Goal: Task Accomplishment & Management: Complete application form

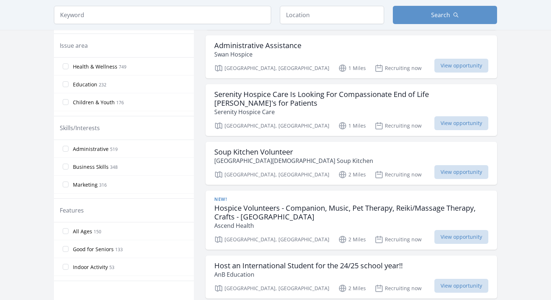
scroll to position [218, 0]
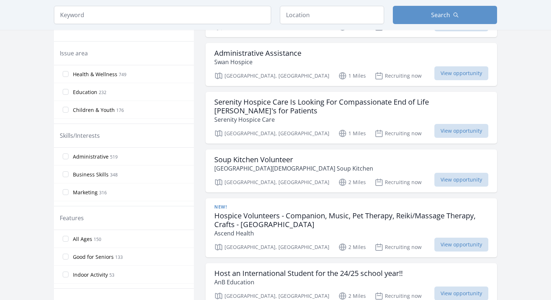
click at [88, 73] on span "Health & Wellness" at bounding box center [95, 74] width 44 height 7
click at [69, 73] on input "Health & Wellness 749" at bounding box center [66, 74] width 6 height 6
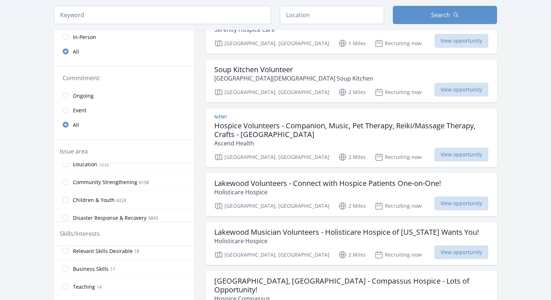
scroll to position [36, 0]
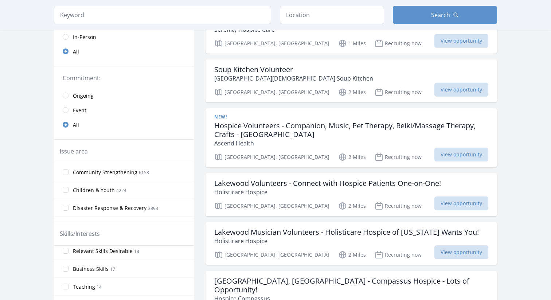
click at [71, 188] on label "Children & Youth 4224" at bounding box center [124, 190] width 140 height 15
click at [69, 188] on input "Children & Youth 4224" at bounding box center [66, 190] width 6 height 6
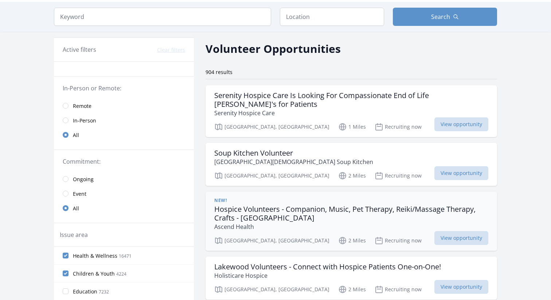
scroll to position [0, 0]
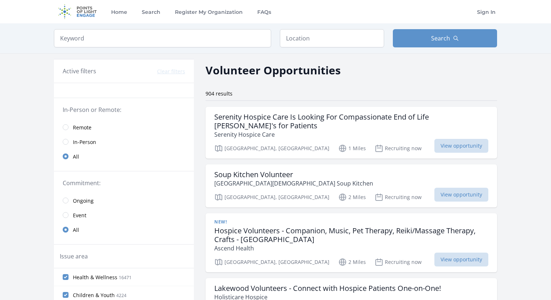
click at [80, 128] on span "Remote" at bounding box center [82, 127] width 19 height 7
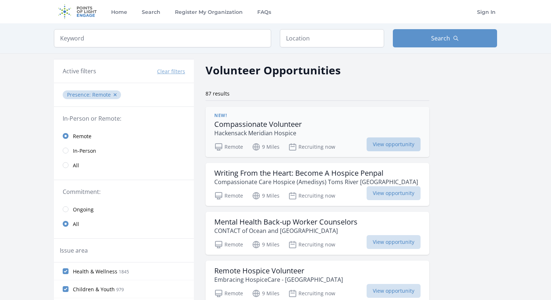
click at [379, 143] on span "View opportunity" at bounding box center [394, 144] width 54 height 14
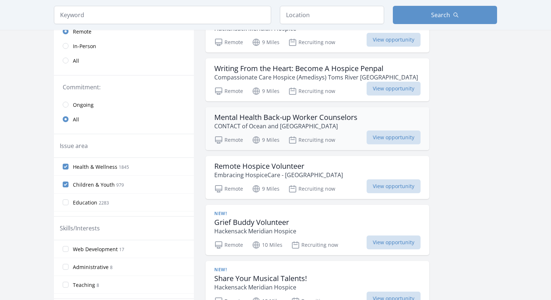
scroll to position [109, 0]
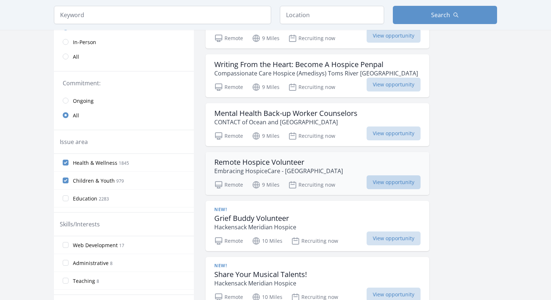
click at [394, 182] on span "View opportunity" at bounding box center [394, 182] width 54 height 14
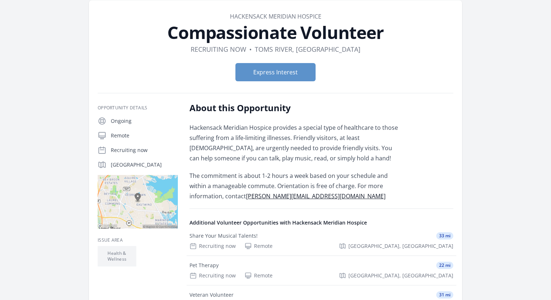
scroll to position [32, 0]
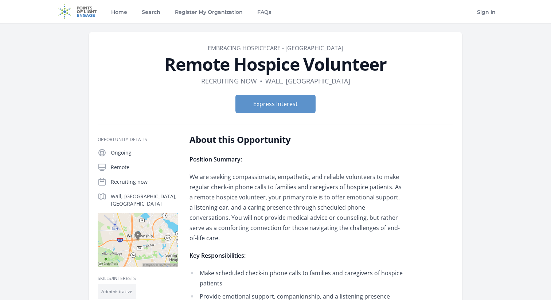
click at [278, 114] on div "Express Interest" at bounding box center [276, 104] width 356 height 30
click at [272, 107] on button "Express Interest" at bounding box center [276, 104] width 80 height 18
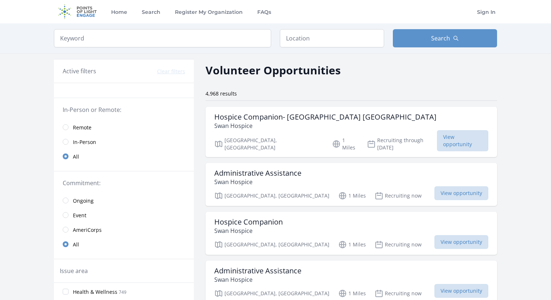
click at [74, 125] on span "Remote" at bounding box center [82, 127] width 19 height 7
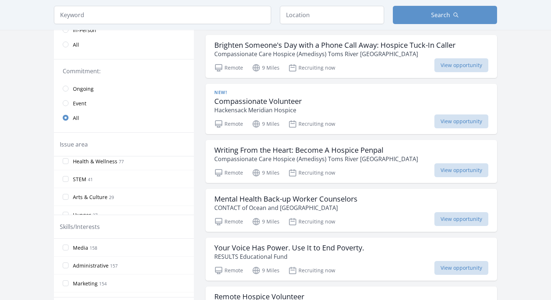
scroll to position [25, 0]
click at [82, 176] on span "STEM" at bounding box center [79, 176] width 13 height 7
click at [69, 176] on input "STEM 41" at bounding box center [66, 176] width 6 height 6
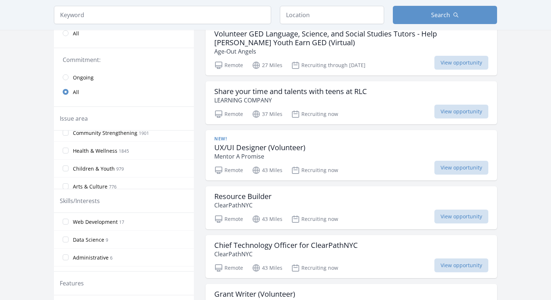
scroll to position [43, 0]
click at [84, 168] on span "Children & Youth" at bounding box center [94, 167] width 42 height 7
click at [69, 168] on input "Children & Youth 979" at bounding box center [66, 168] width 6 height 6
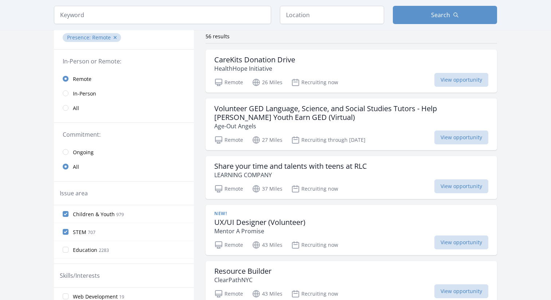
scroll to position [0, 0]
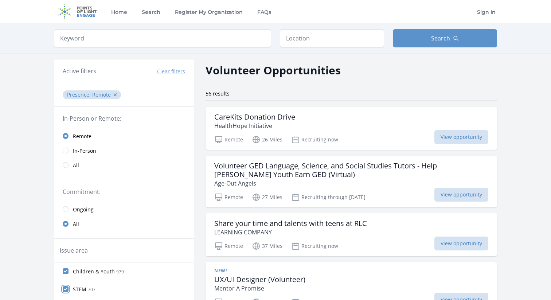
click at [67, 288] on input "STEM 707" at bounding box center [66, 289] width 6 height 6
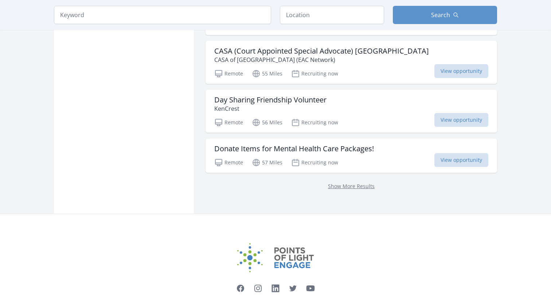
scroll to position [654, 0]
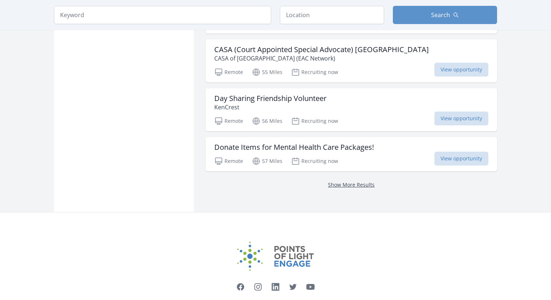
click at [353, 186] on link "Show More Results" at bounding box center [351, 184] width 47 height 7
click at [358, 186] on link "Show More Results" at bounding box center [351, 184] width 47 height 7
click at [350, 186] on link "Show More Results" at bounding box center [351, 184] width 47 height 7
click at [343, 183] on link "Show More Results" at bounding box center [351, 184] width 47 height 7
click at [312, 106] on p "KenCrest" at bounding box center [270, 107] width 112 height 9
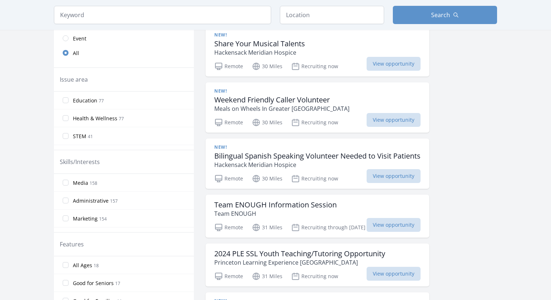
scroll to position [172, 0]
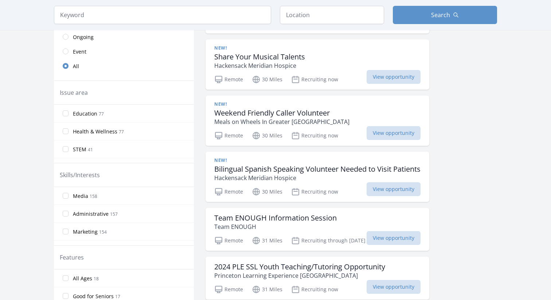
click at [75, 129] on span "Health & Wellness" at bounding box center [95, 131] width 44 height 7
click at [69, 129] on input "Health & Wellness 77" at bounding box center [66, 131] width 6 height 6
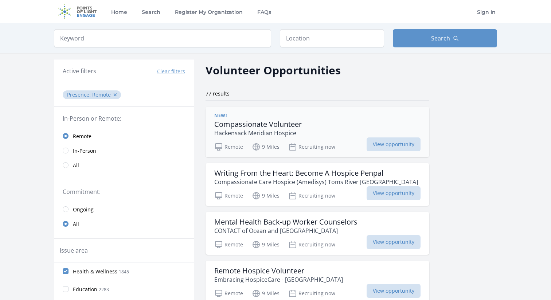
click at [287, 129] on p "Hackensack Meridian Hospice" at bounding box center [258, 133] width 88 height 9
click at [251, 174] on h3 "Writing From the Heart: Become A Hospice Penpal" at bounding box center [316, 173] width 204 height 9
click at [319, 176] on h3 "Writing From the Heart: Become A Hospice Penpal" at bounding box center [316, 173] width 204 height 9
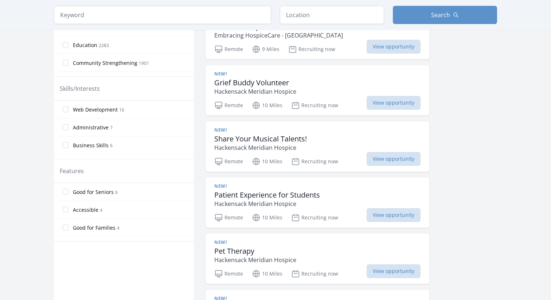
scroll to position [250, 0]
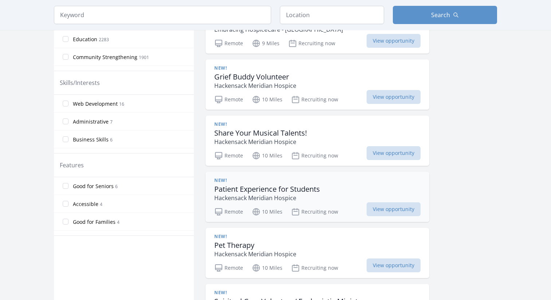
click at [340, 186] on div "New! Patient Experience for Students Hackensack Meridian Hospice" at bounding box center [317, 190] width 206 height 25
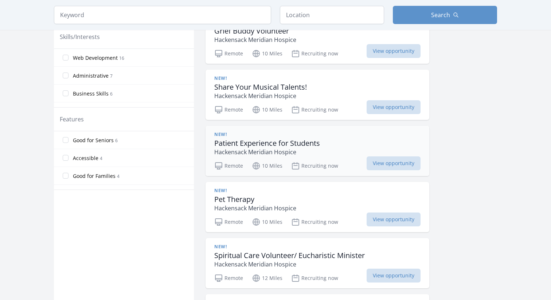
scroll to position [299, 0]
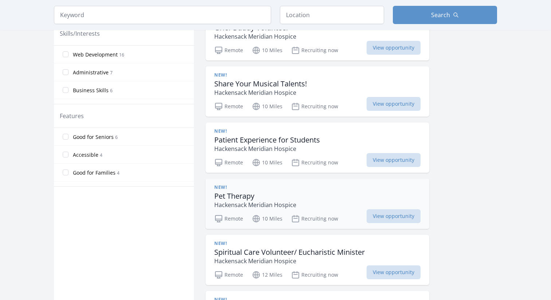
click at [260, 195] on h3 "Pet Therapy" at bounding box center [255, 196] width 82 height 9
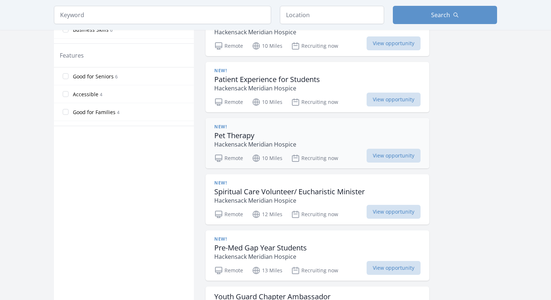
scroll to position [360, 0]
click at [344, 199] on p "Hackensack Meridian Hospice" at bounding box center [289, 200] width 151 height 9
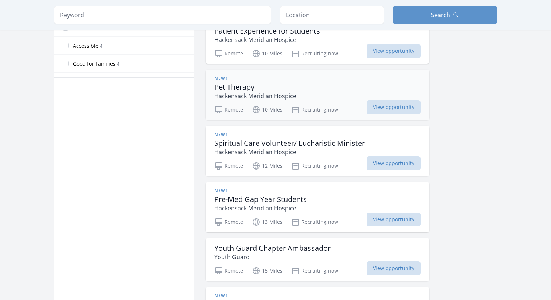
scroll to position [420, 0]
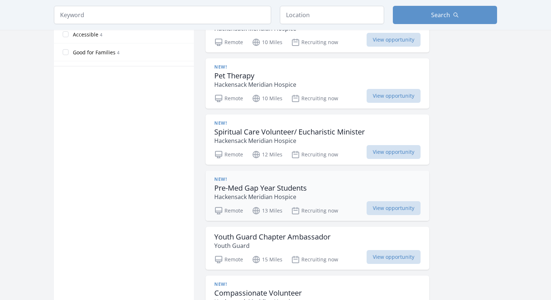
click at [319, 194] on div "New! Pre-Med Gap Year Students Hackensack Meridian Hospice" at bounding box center [317, 189] width 206 height 25
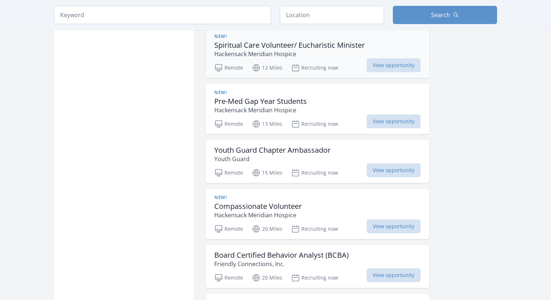
scroll to position [511, 0]
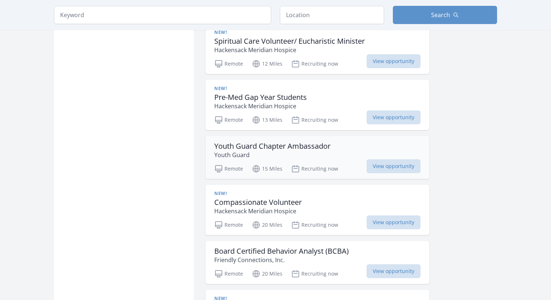
click at [291, 153] on p "Youth Guard" at bounding box center [272, 155] width 116 height 9
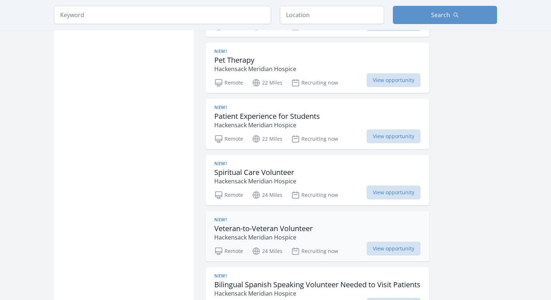
scroll to position [759, 0]
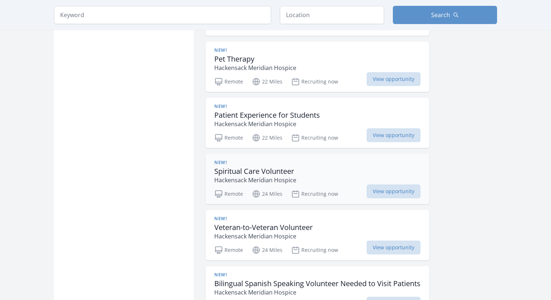
click at [314, 171] on div "New! Spiritual Care Volunteer Hackensack Meridian Hospice" at bounding box center [317, 172] width 206 height 25
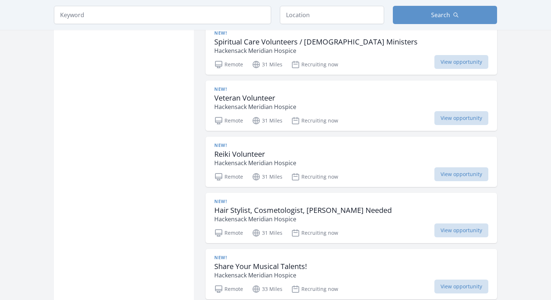
scroll to position [1333, 0]
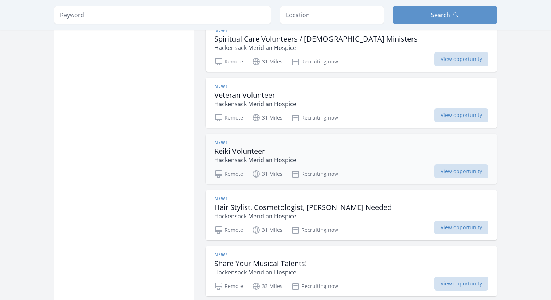
click at [299, 157] on div "New! Reiki Volunteer Hackensack Meridian Hospice" at bounding box center [351, 152] width 274 height 25
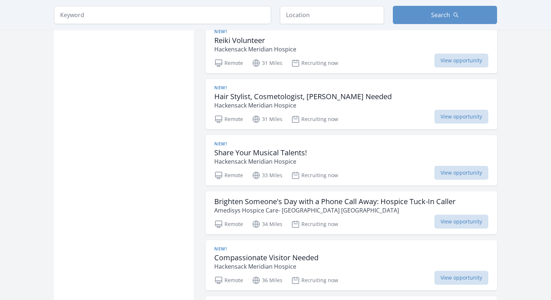
scroll to position [1461, 0]
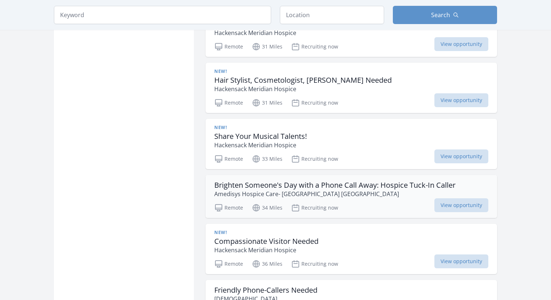
click at [389, 191] on p "Amedisys Hospice Care- Burlington NJ" at bounding box center [334, 194] width 241 height 9
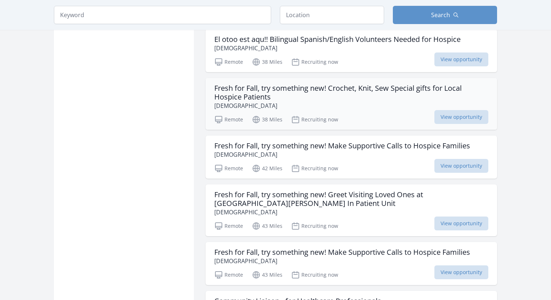
scroll to position [1761, 0]
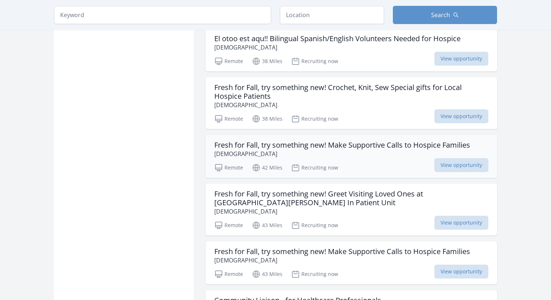
click at [376, 148] on h3 "Fresh for Fall, try something new! Make Supportive Calls to Hospice Families" at bounding box center [342, 145] width 256 height 9
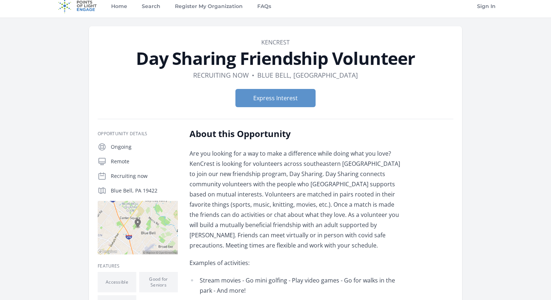
scroll to position [7, 0]
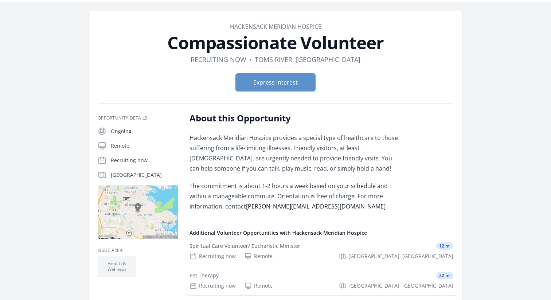
scroll to position [18, 0]
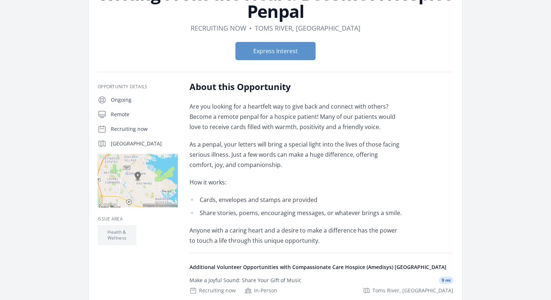
scroll to position [67, 0]
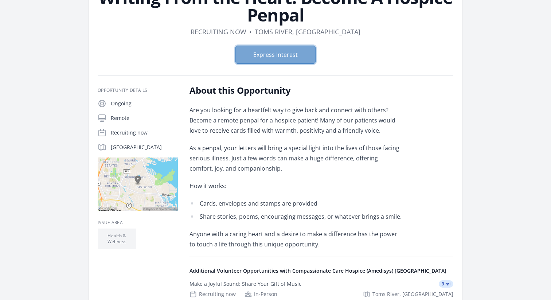
click at [285, 52] on button "Express Interest" at bounding box center [276, 55] width 80 height 18
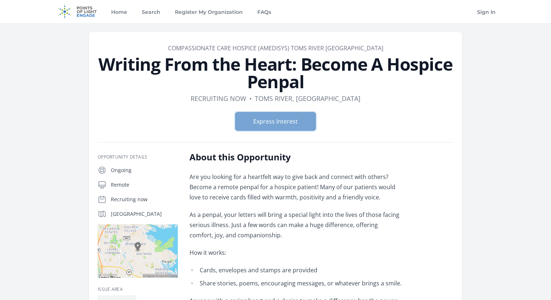
click at [279, 116] on button "Express Interest" at bounding box center [276, 121] width 80 height 18
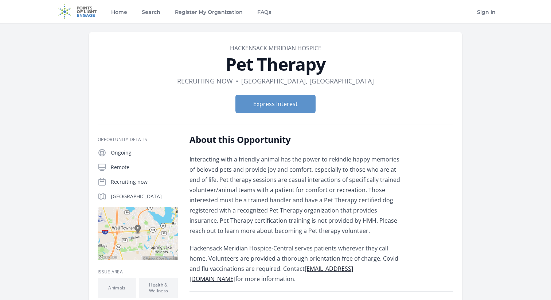
click at [232, 200] on p "Interacting with a friendly animal has the power to rekindle happy memories of …" at bounding box center [296, 195] width 213 height 82
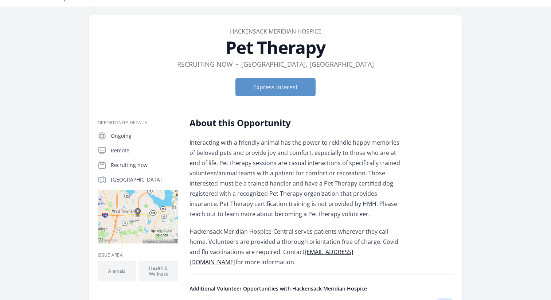
scroll to position [19, 0]
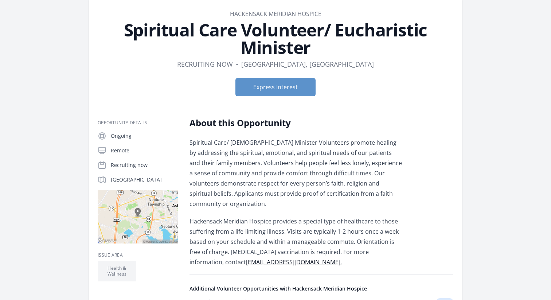
scroll to position [43, 0]
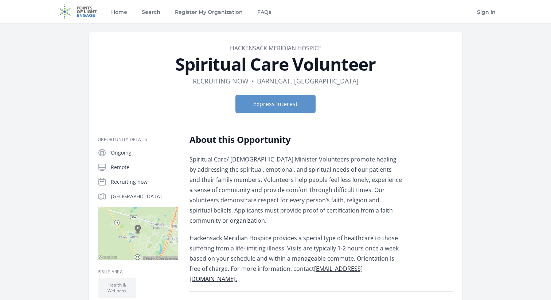
click at [296, 93] on div "Express Interest" at bounding box center [276, 104] width 356 height 30
click at [294, 98] on button "Express Interest" at bounding box center [276, 104] width 80 height 18
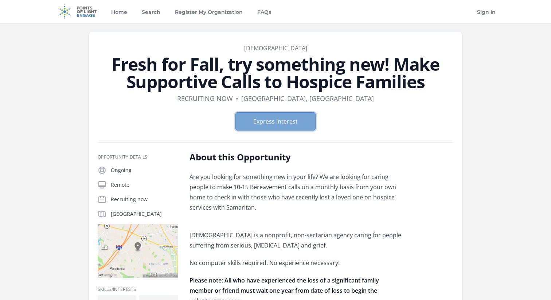
click at [282, 118] on button "Express Interest" at bounding box center [276, 121] width 80 height 18
